Goal: Find contact information: Find contact information

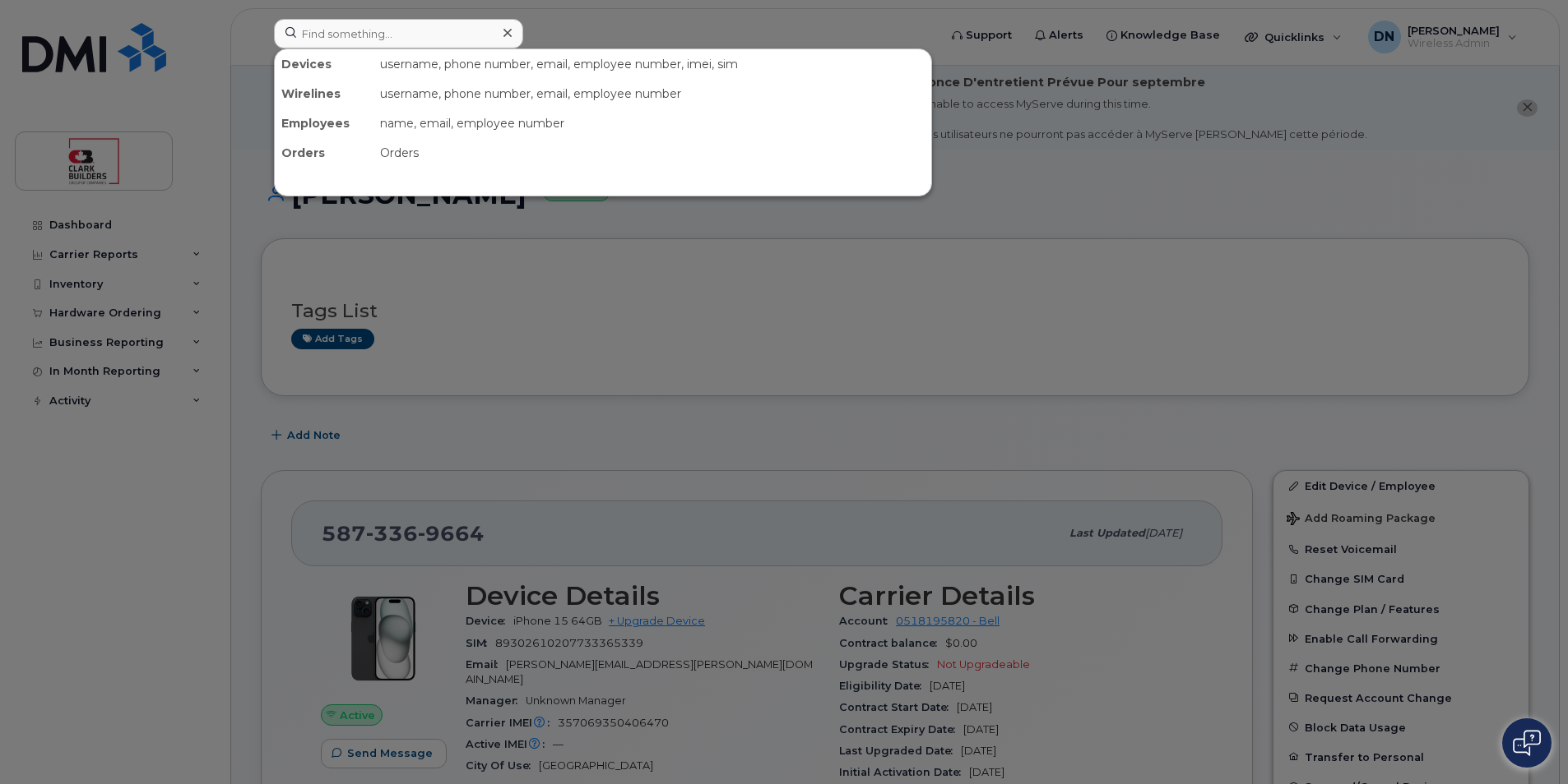
click at [442, 35] on input at bounding box center [399, 34] width 250 height 30
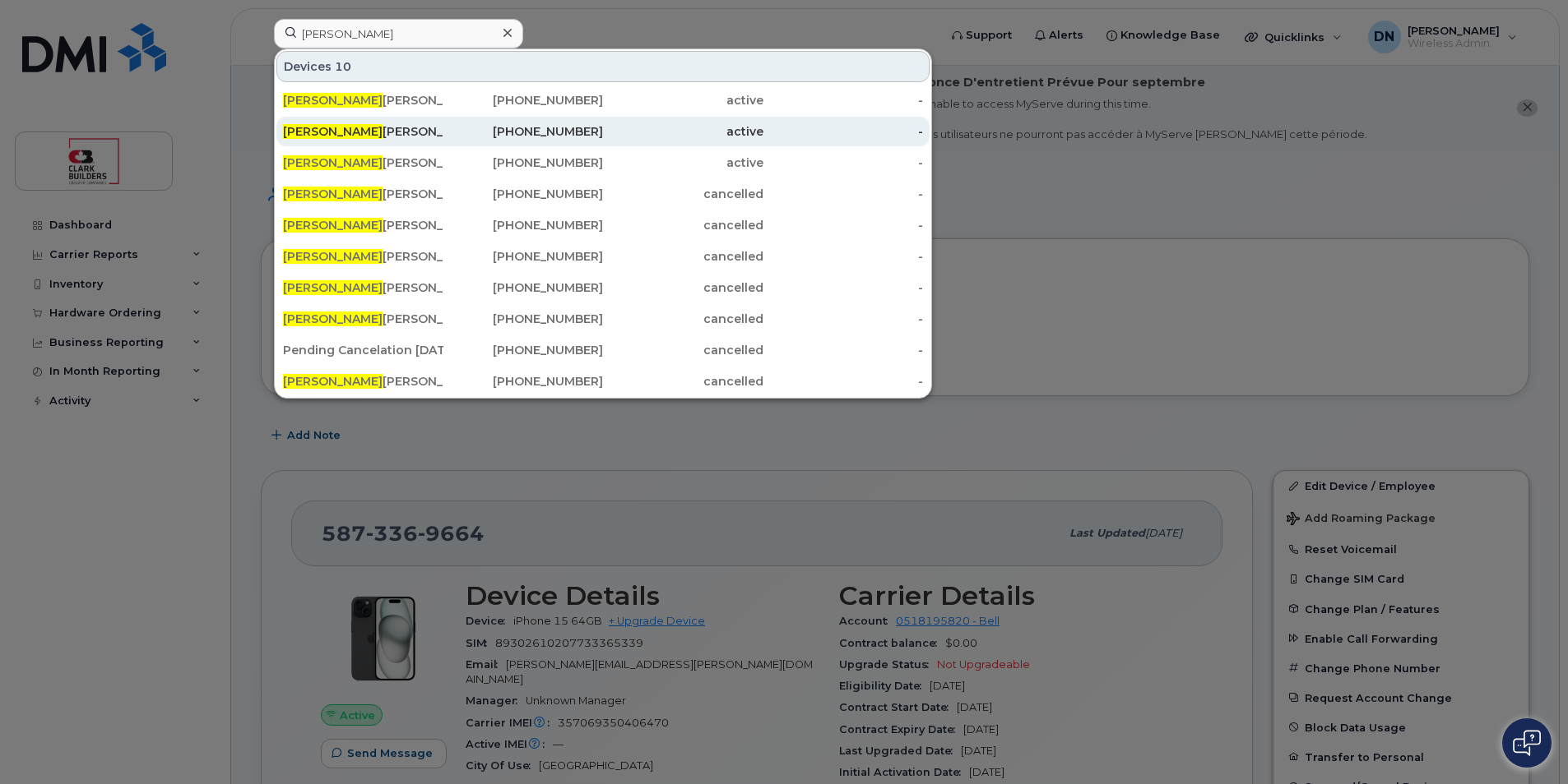
type input "scott"
click at [454, 131] on div "587-338-5090" at bounding box center [523, 132] width 161 height 16
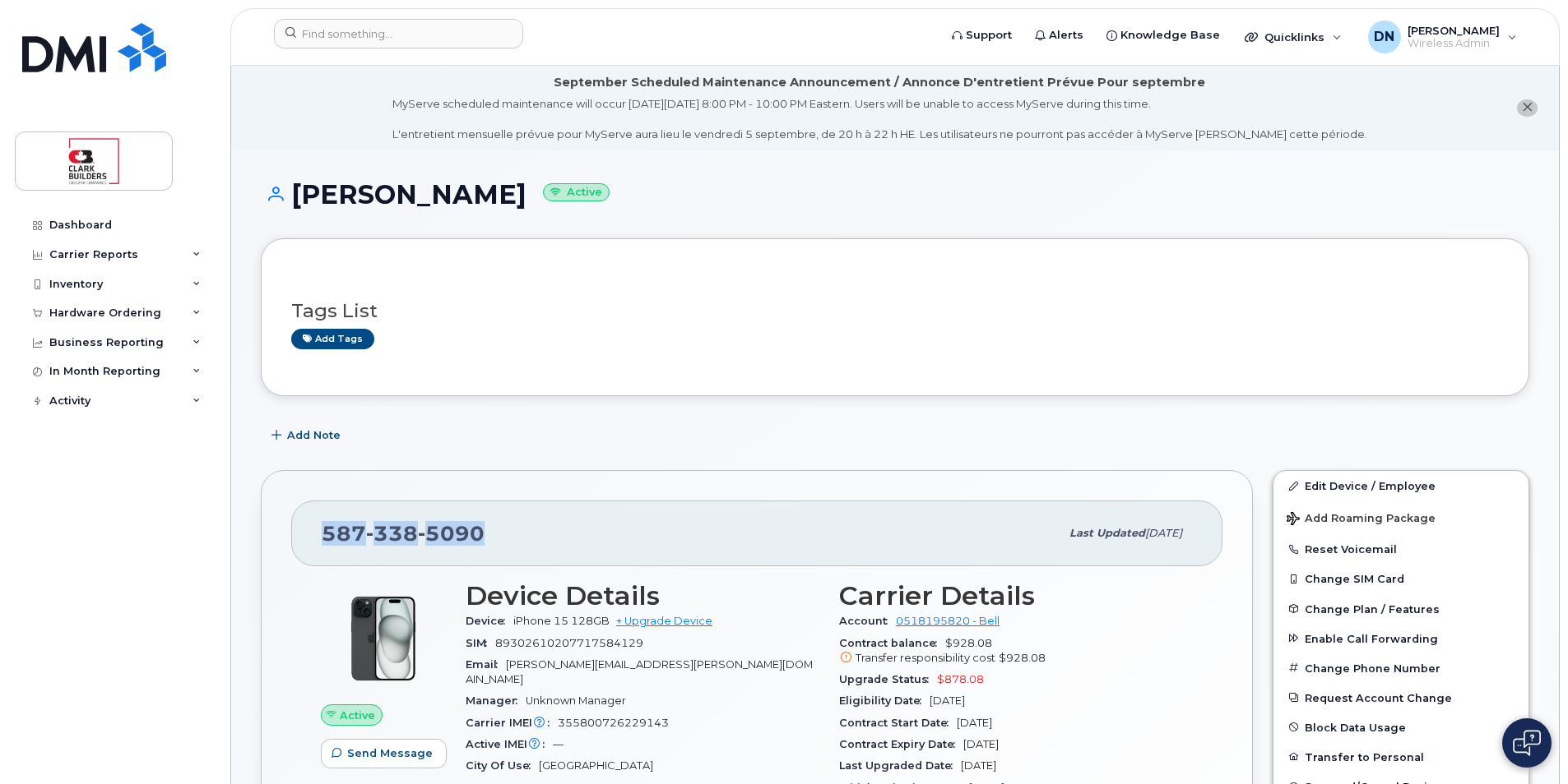
drag, startPoint x: 322, startPoint y: 534, endPoint x: 628, endPoint y: 538, distance: 306.0
click at [628, 538] on div "587 338 5090" at bounding box center [690, 534] width 738 height 34
copy span "587 338 5090"
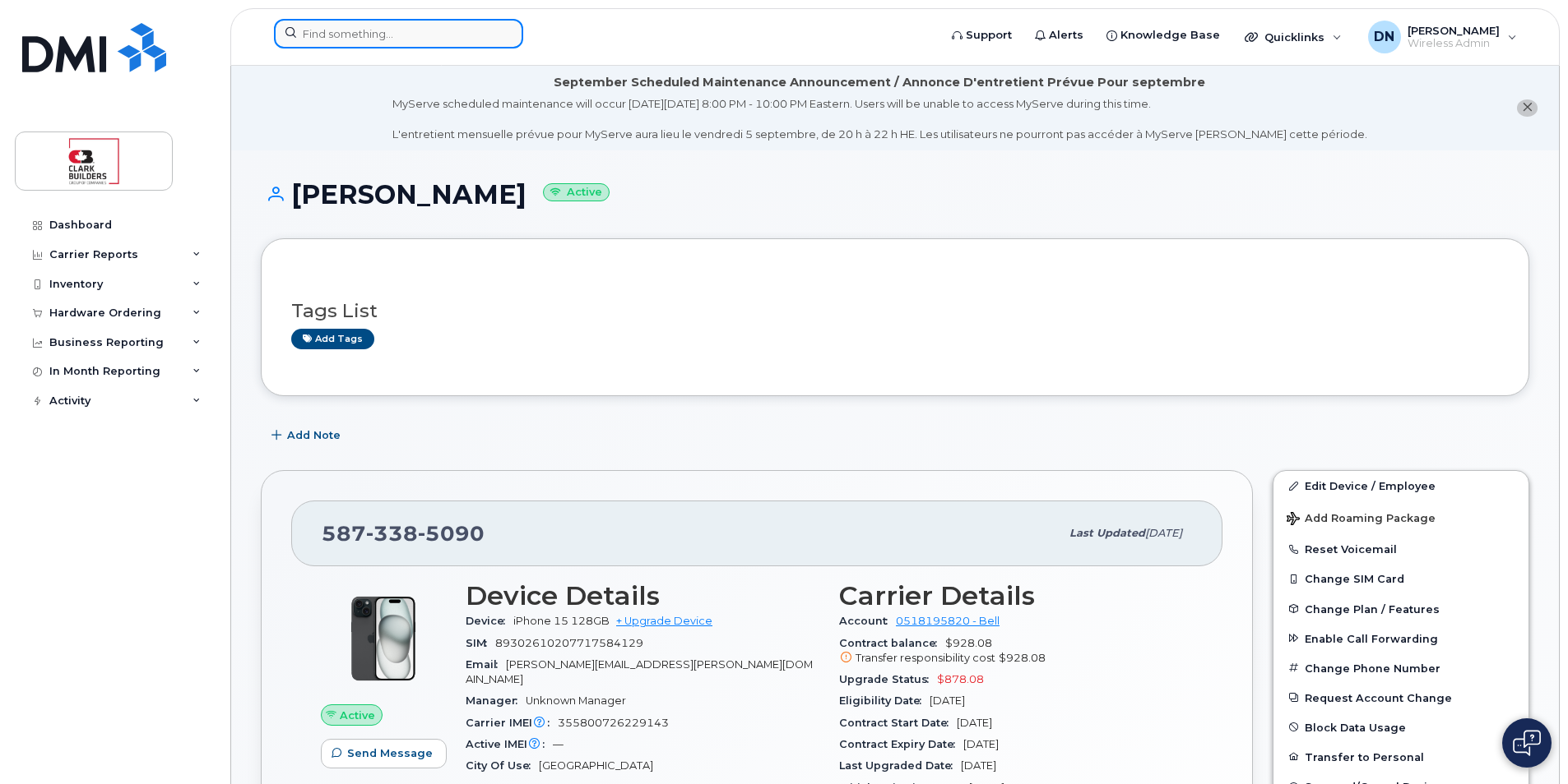
click at [377, 40] on input at bounding box center [399, 34] width 250 height 30
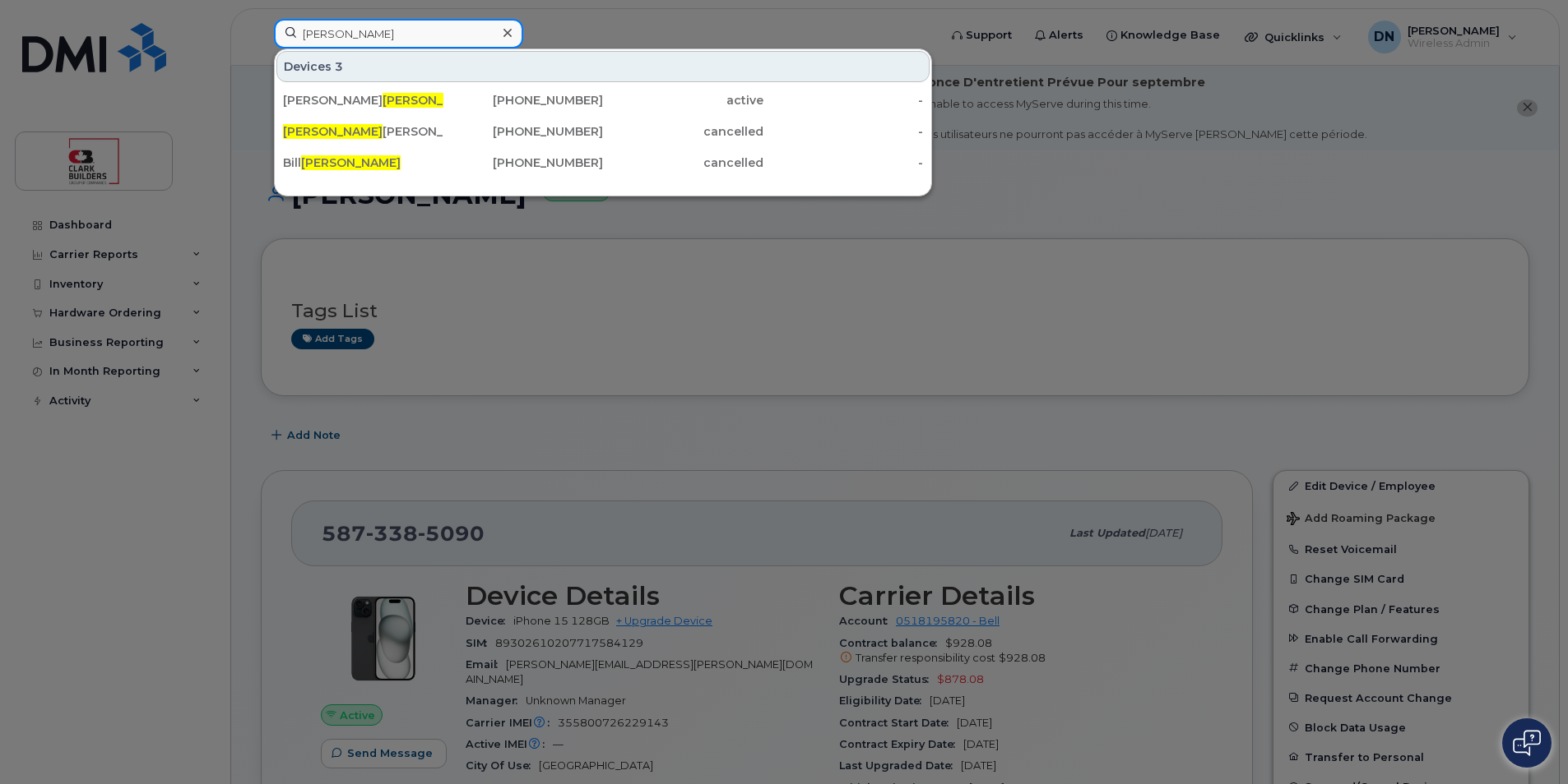
type input "Reid"
click at [505, 34] on icon at bounding box center [508, 33] width 8 height 8
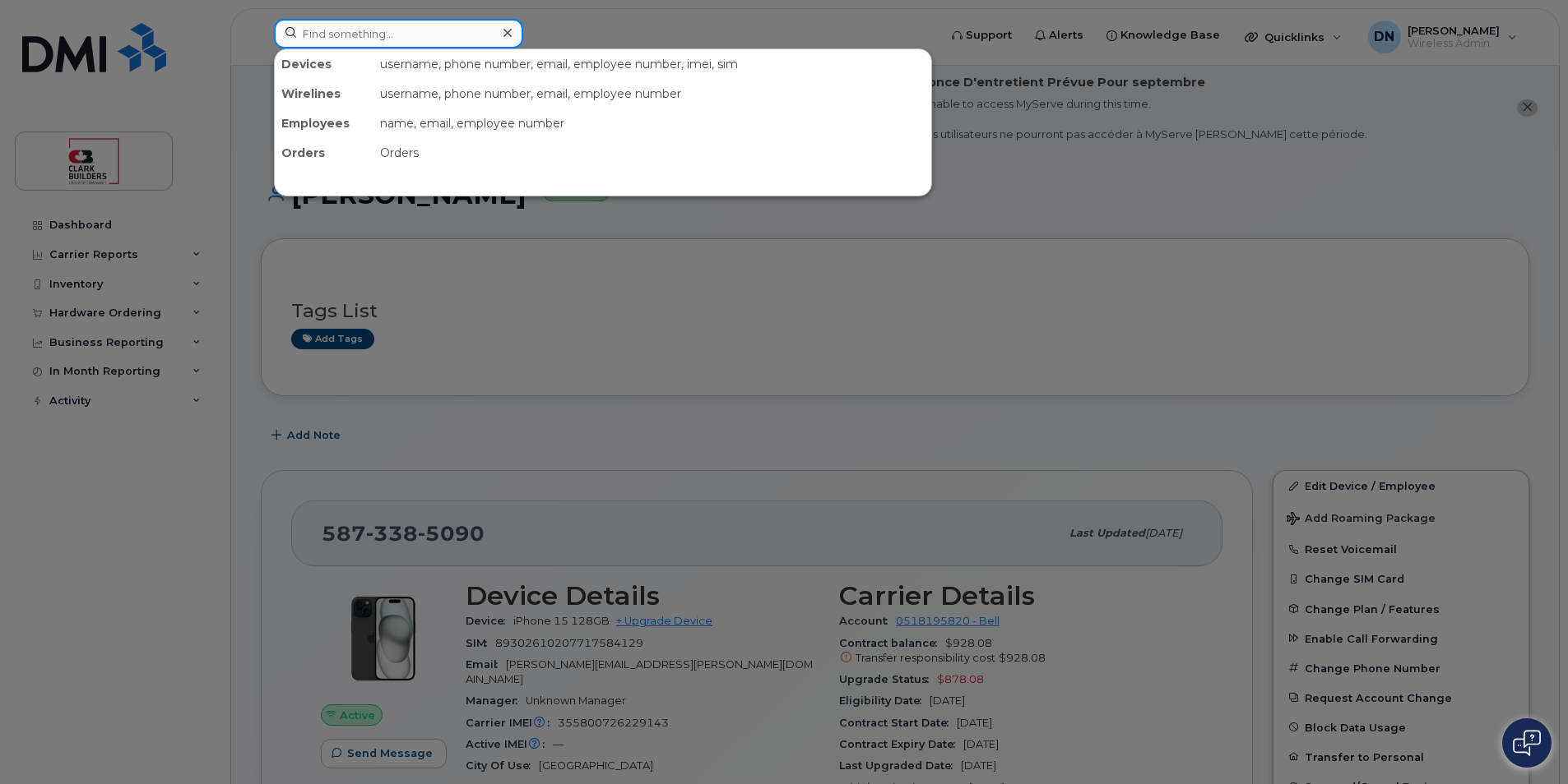
click at [500, 30] on div at bounding box center [399, 34] width 250 height 30
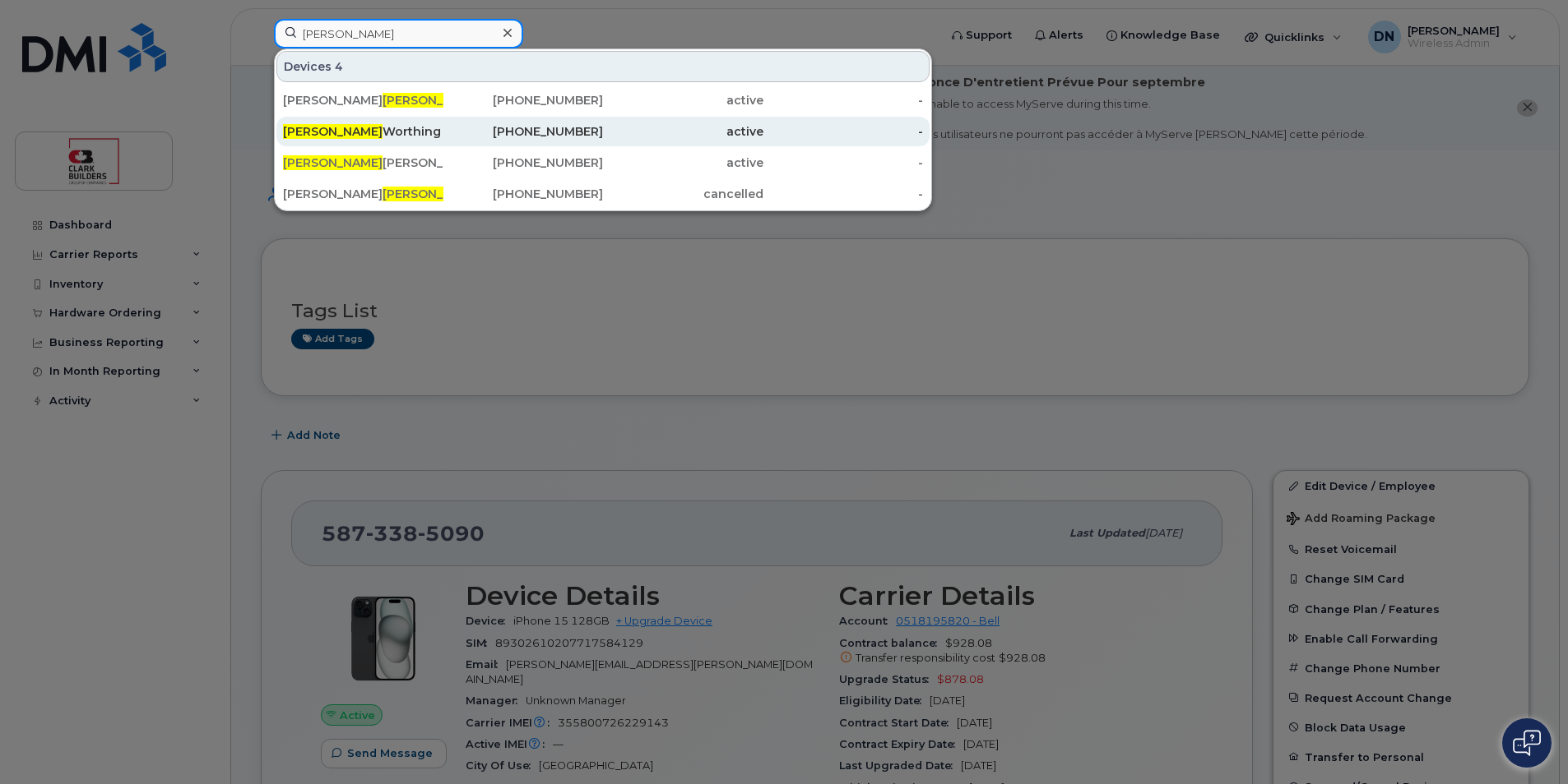
type input "cameron"
click at [585, 127] on div "587-337-6663" at bounding box center [523, 132] width 161 height 16
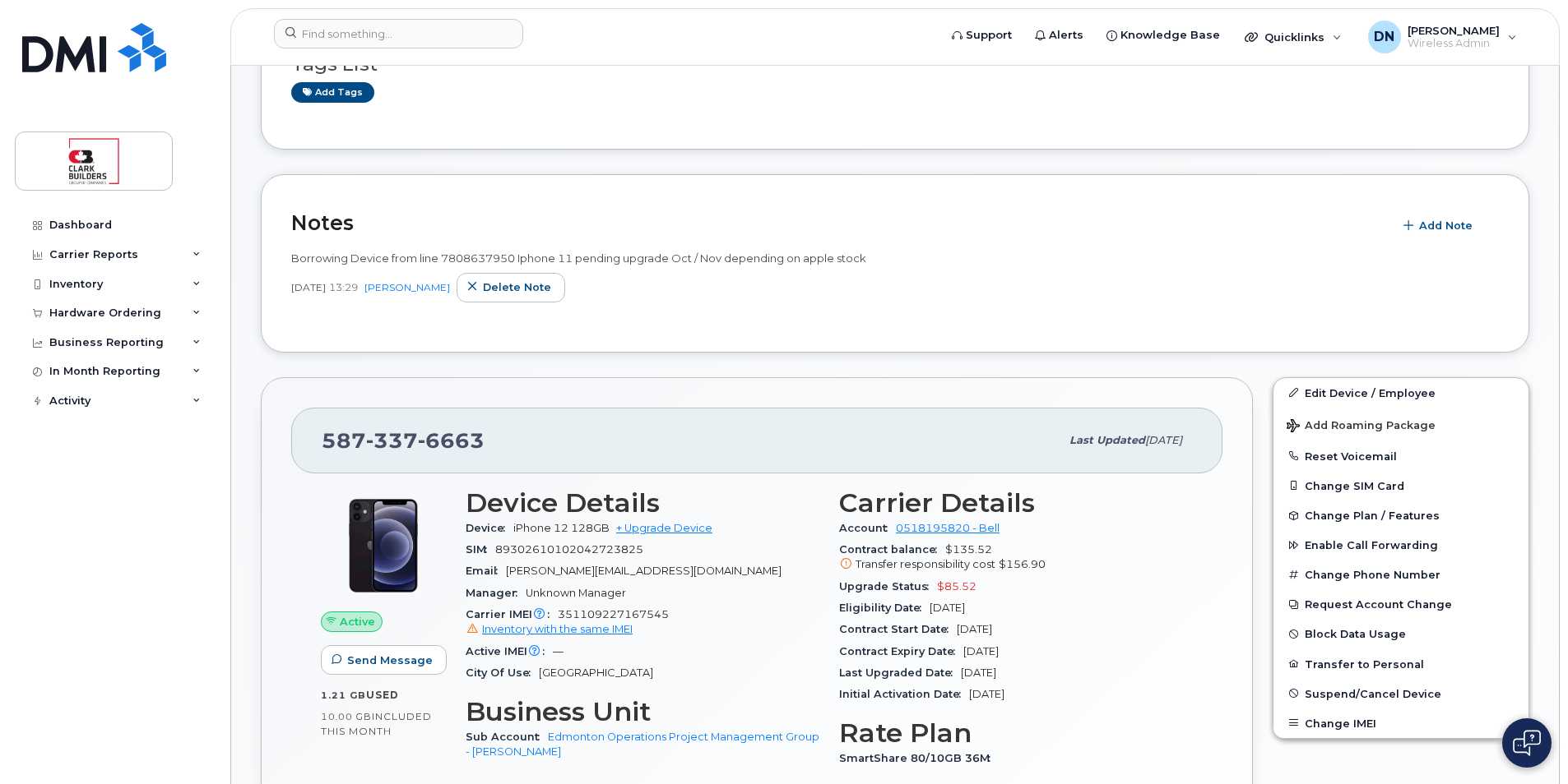
scroll to position [328, 0]
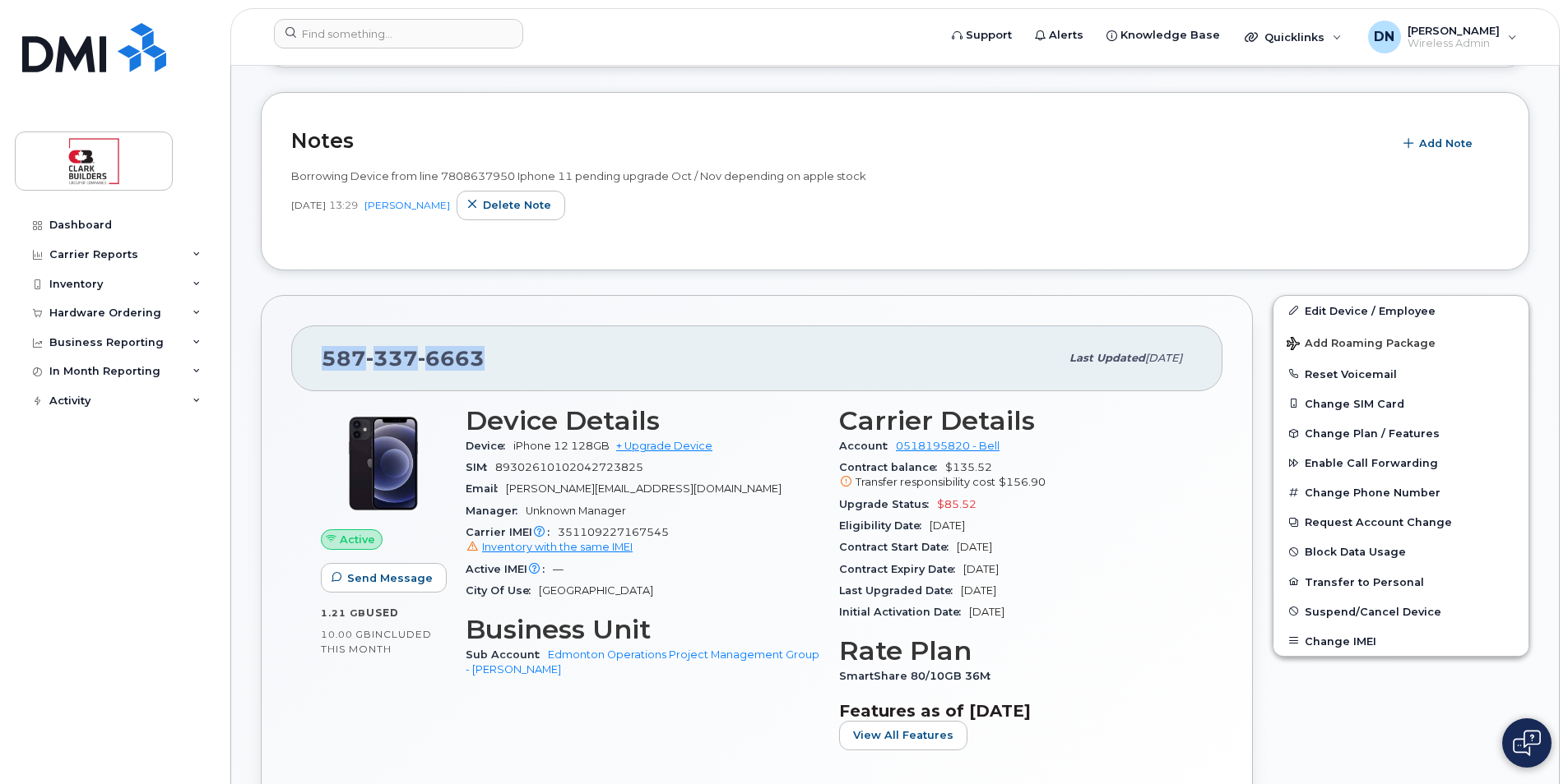
drag, startPoint x: 324, startPoint y: 357, endPoint x: 544, endPoint y: 348, distance: 220.2
click at [544, 348] on div "[PHONE_NUMBER]" at bounding box center [690, 358] width 738 height 34
copy span "[PHONE_NUMBER]"
